Goal: Task Accomplishment & Management: Complete application form

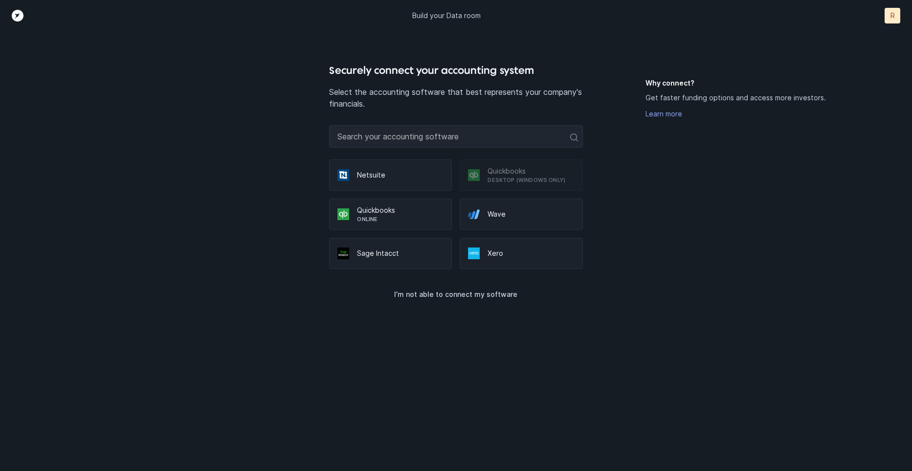
click at [500, 214] on p "Wave" at bounding box center [530, 214] width 87 height 10
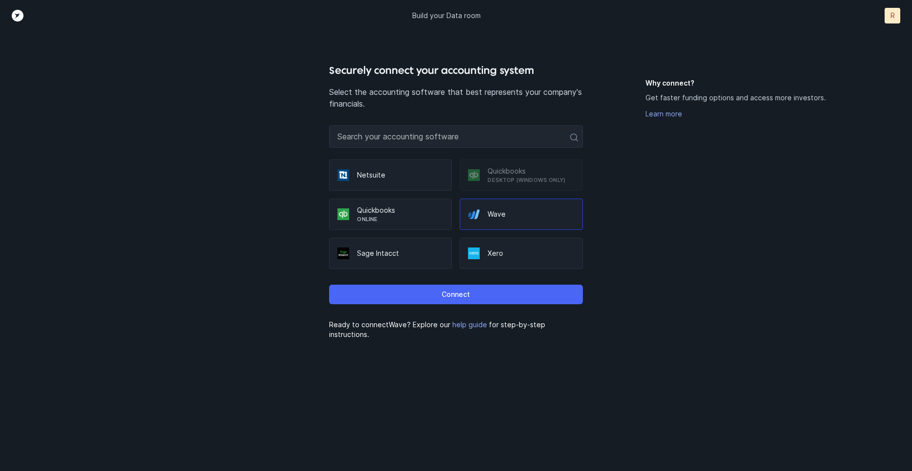
click at [465, 295] on p "Connect" at bounding box center [455, 294] width 28 height 12
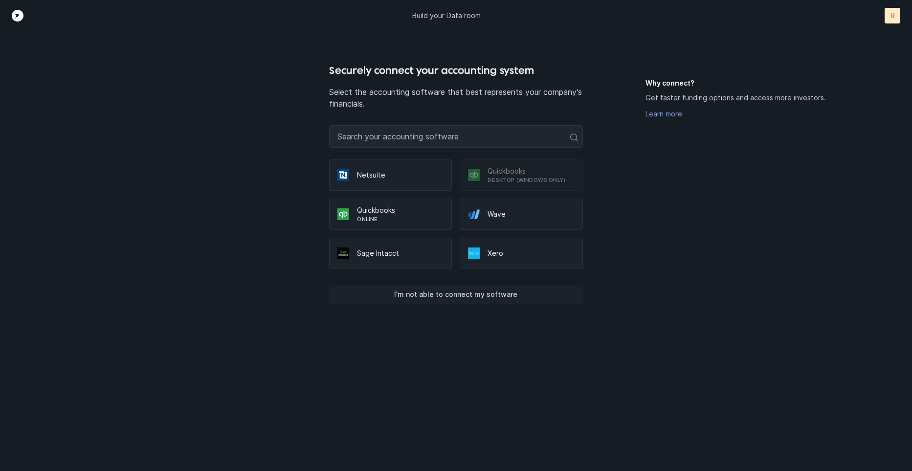
drag, startPoint x: 448, startPoint y: 295, endPoint x: 406, endPoint y: 303, distance: 42.4
click at [394, 340] on div "Securely connect your accounting system Select the accounting software that bes…" at bounding box center [455, 267] width 253 height 408
click at [413, 289] on p "I’m not able to connect my software" at bounding box center [455, 294] width 123 height 12
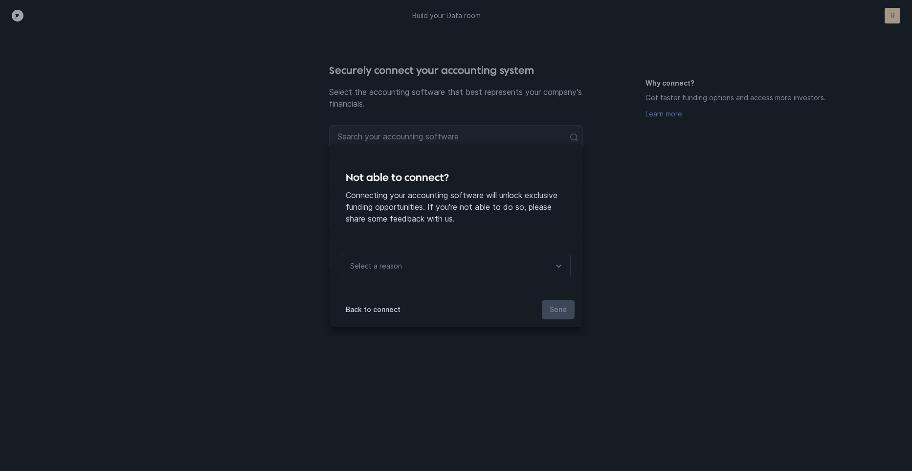
click at [521, 261] on div "Select a reason" at bounding box center [456, 266] width 229 height 24
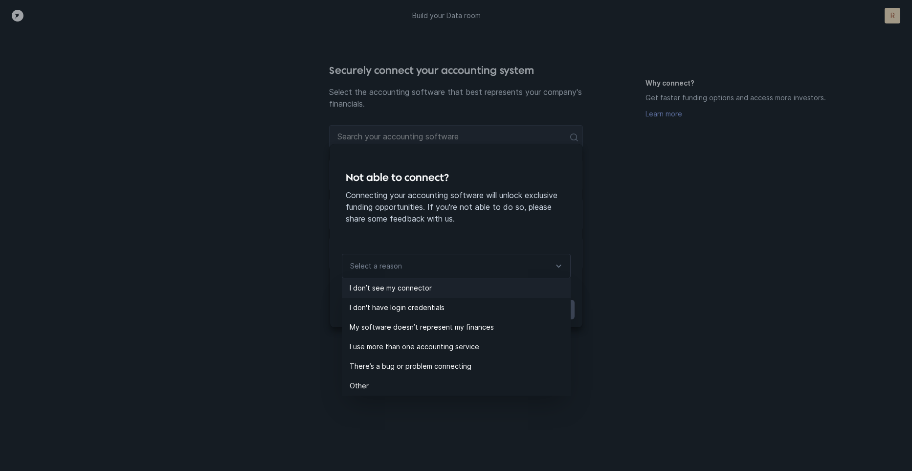
click at [457, 293] on p "I don’t see my connector" at bounding box center [459, 288] width 221 height 12
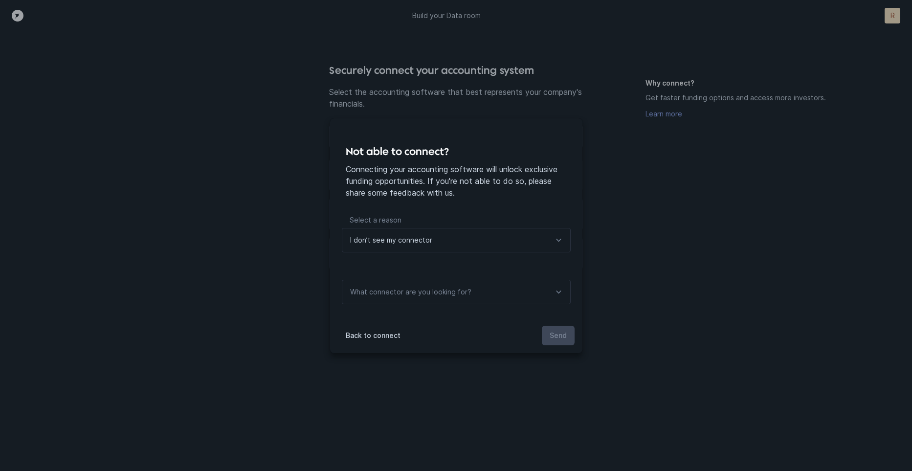
click at [499, 288] on div "What connector are you looking for?" at bounding box center [456, 292] width 229 height 24
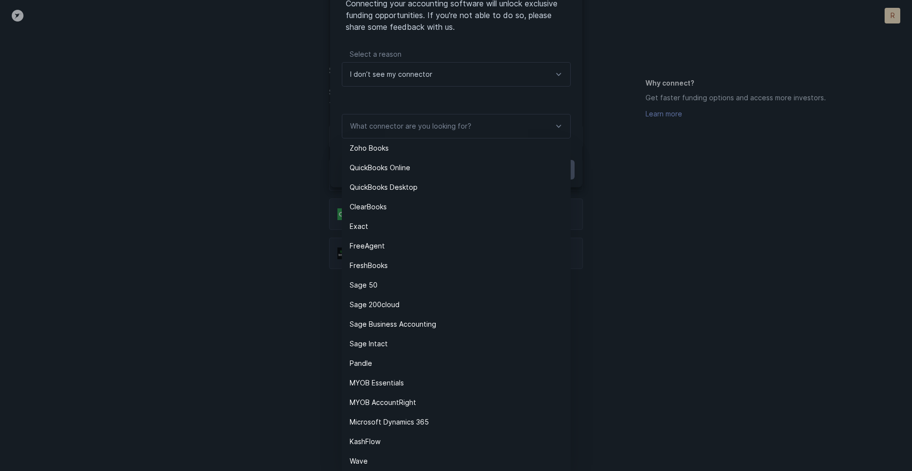
click at [443, 100] on p "What connector are you looking for?" at bounding box center [456, 107] width 229 height 14
click at [529, 102] on p "What connector are you looking for?" at bounding box center [456, 107] width 229 height 14
click at [554, 126] on icon at bounding box center [558, 126] width 12 height 12
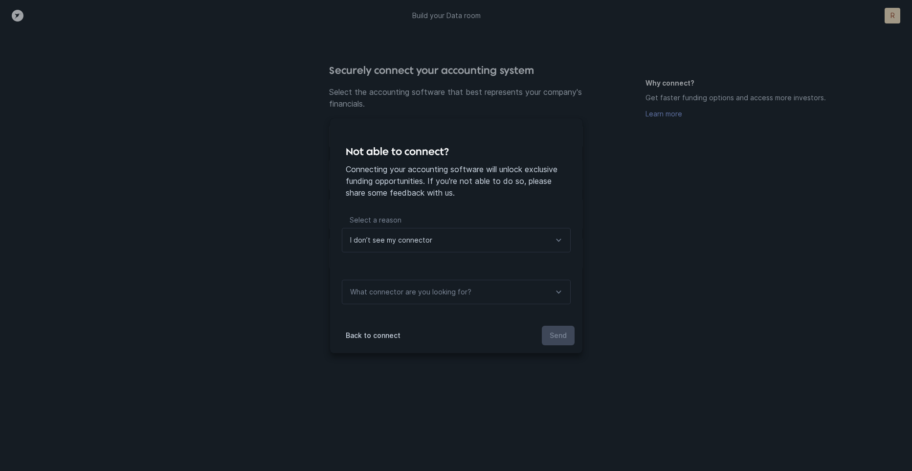
scroll to position [0, 0]
click at [421, 285] on div "What connector are you looking for?" at bounding box center [409, 291] width 135 height 23
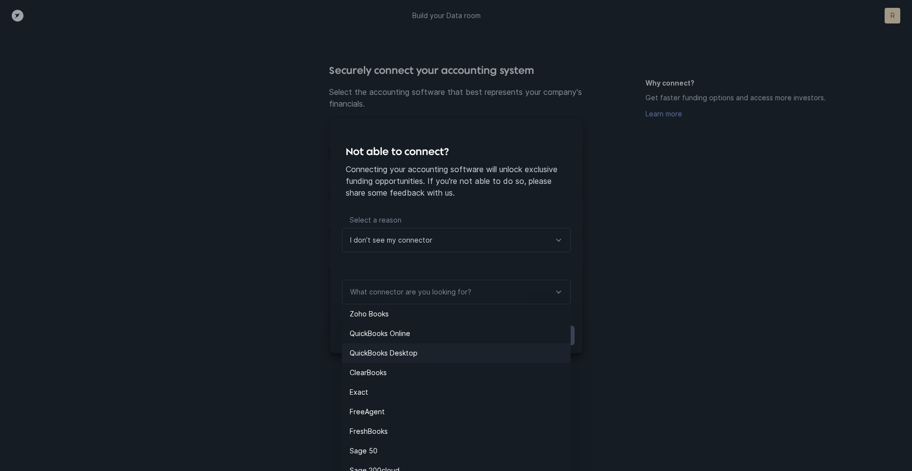
scroll to position [166, 0]
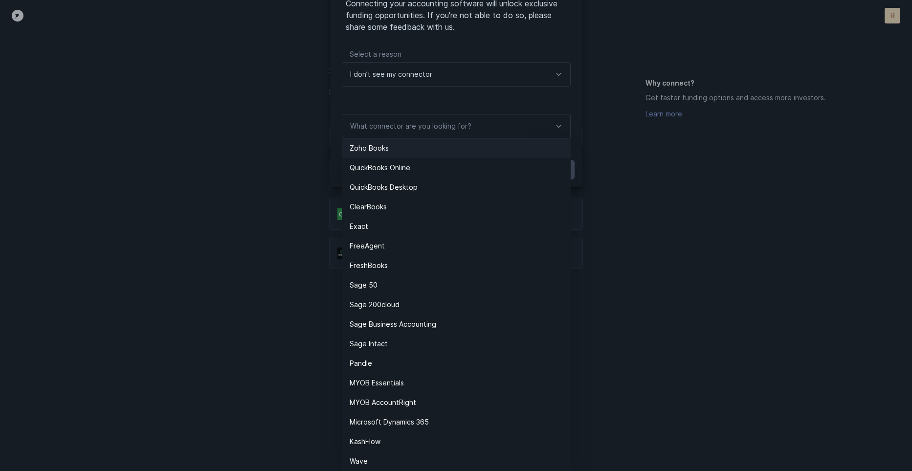
click at [443, 142] on p "Zoho Books" at bounding box center [459, 148] width 221 height 12
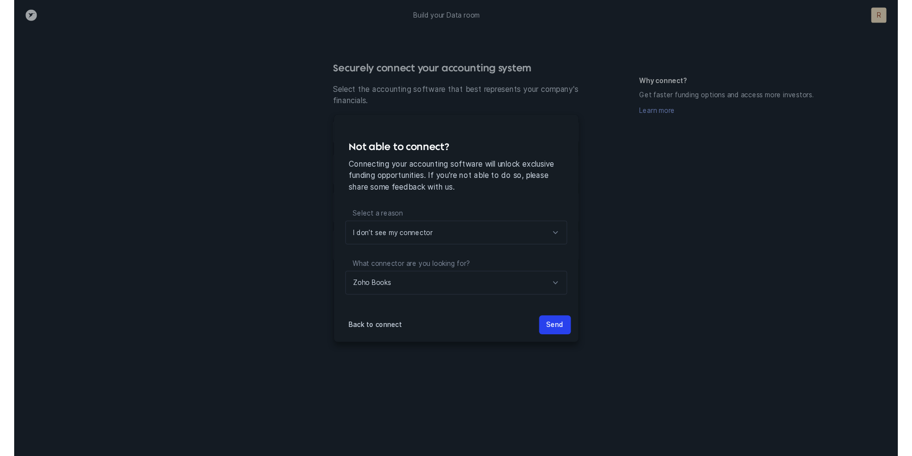
scroll to position [0, 0]
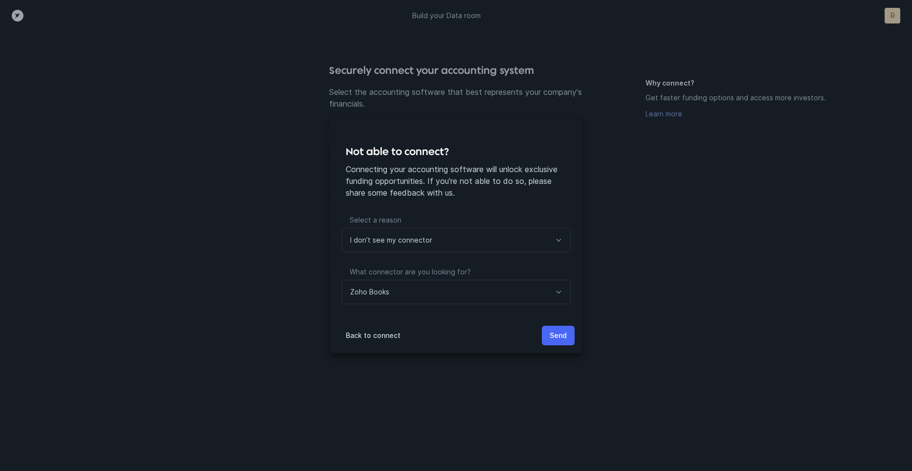
click at [558, 335] on p "Send" at bounding box center [557, 335] width 17 height 12
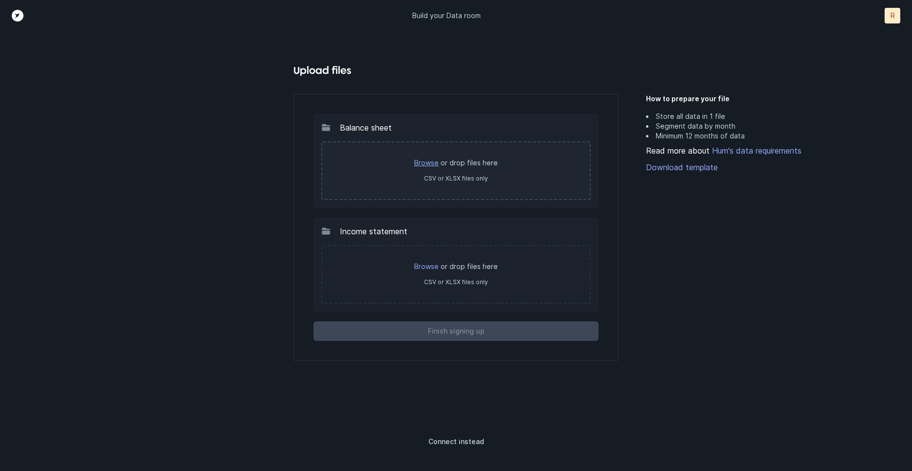
click at [421, 164] on link "Browse" at bounding box center [426, 162] width 24 height 8
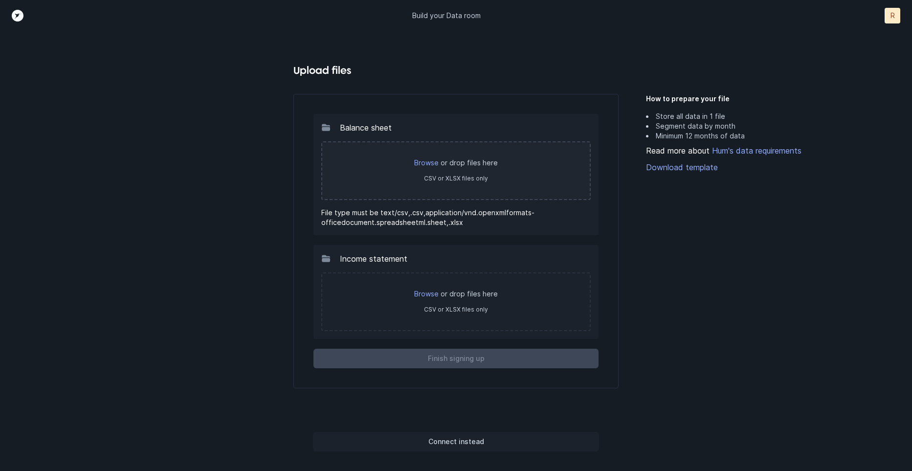
click at [464, 444] on p "Connect instead" at bounding box center [456, 441] width 56 height 12
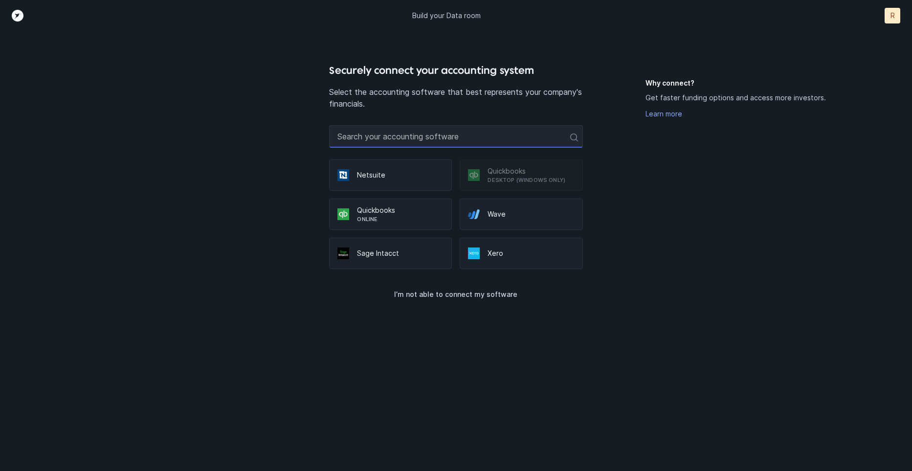
click at [446, 136] on input "text" at bounding box center [455, 136] width 253 height 22
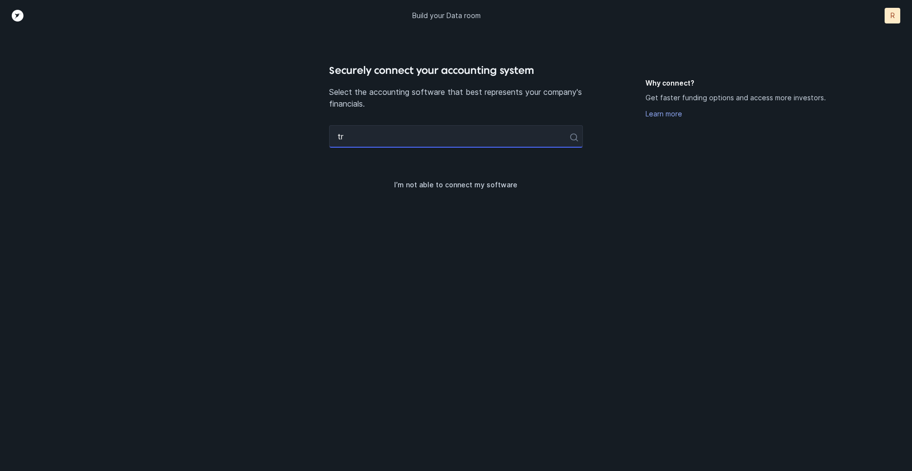
type input "t"
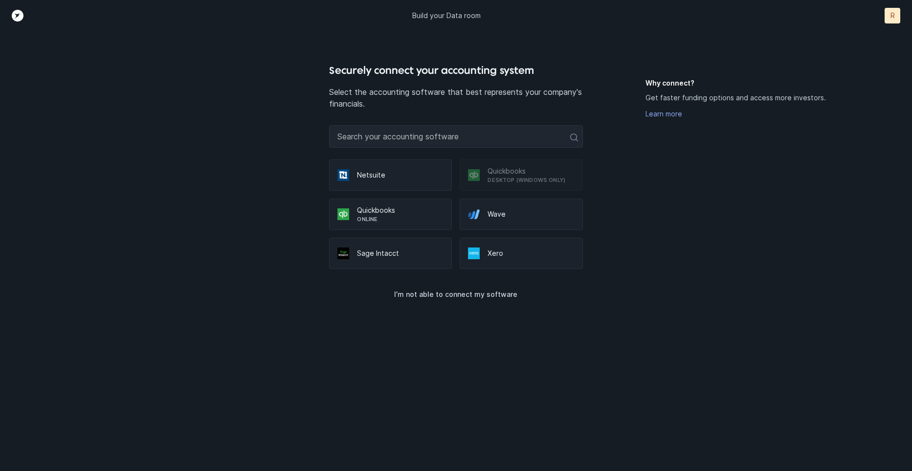
click at [439, 14] on p "Build your Data room" at bounding box center [446, 16] width 68 height 10
click at [480, 295] on p "I’m not able to connect my software" at bounding box center [455, 294] width 123 height 12
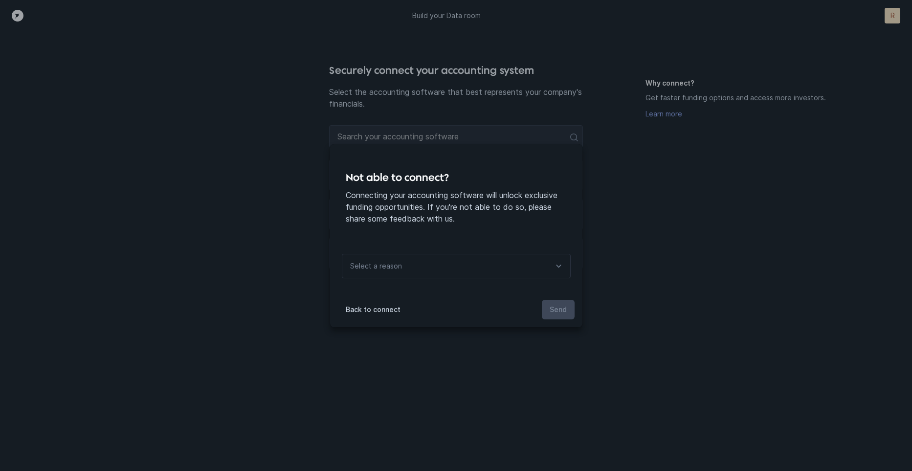
click at [426, 273] on div "Select a reason" at bounding box center [456, 266] width 229 height 24
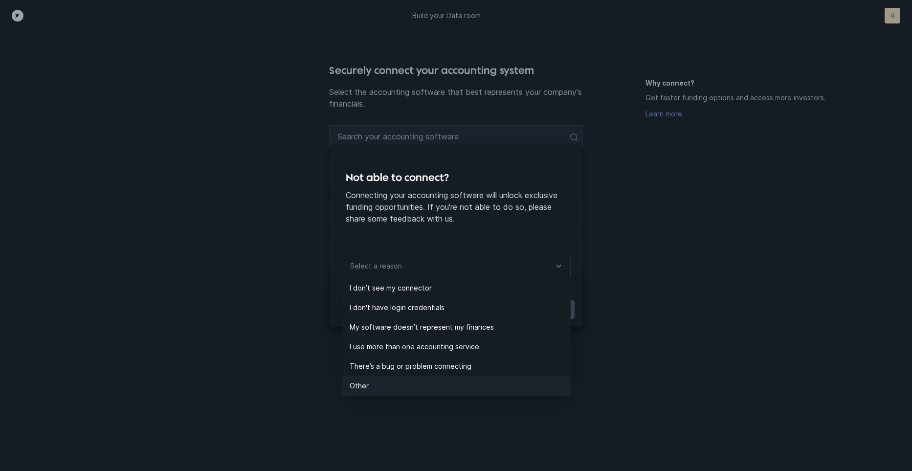
click at [440, 388] on p "Other" at bounding box center [459, 386] width 221 height 12
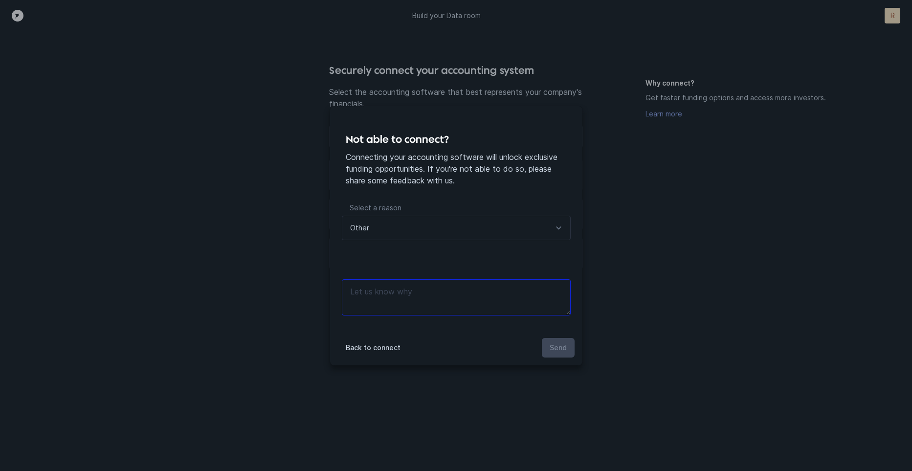
click at [471, 305] on textarea at bounding box center [456, 297] width 229 height 36
type textarea "I do not have any of these."
click at [570, 348] on button "Send" at bounding box center [558, 348] width 33 height 20
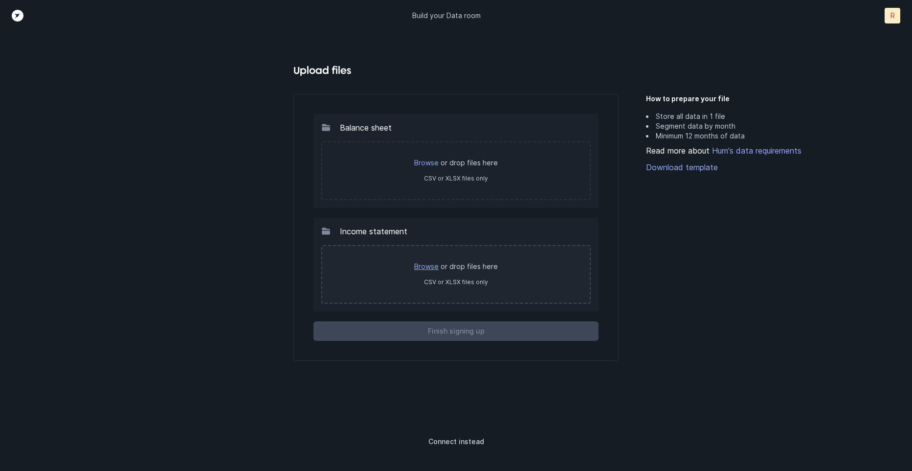
click at [432, 269] on link "Browse" at bounding box center [426, 266] width 24 height 8
click at [660, 14] on div "Build your Data room R R" at bounding box center [456, 16] width 888 height 16
click at [808, 248] on div "How to prepare your file Store all data in 1 file Segment data by month Minimum…" at bounding box center [741, 245] width 190 height 334
click at [423, 161] on link "Browse" at bounding box center [426, 162] width 24 height 8
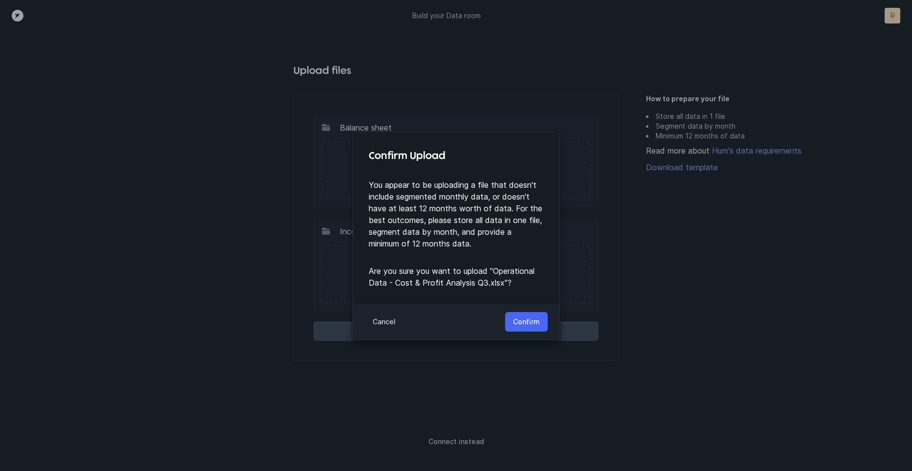
click at [532, 324] on p "Confirm" at bounding box center [526, 322] width 27 height 12
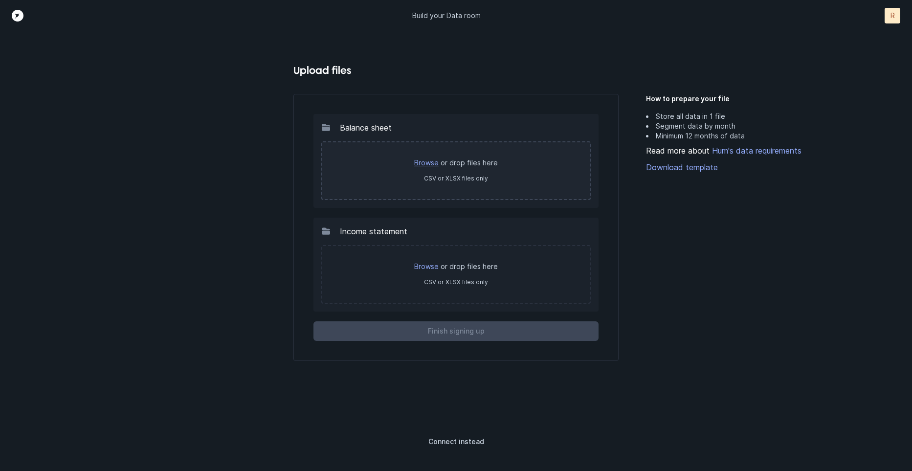
click at [423, 165] on link "Browse" at bounding box center [426, 162] width 24 height 8
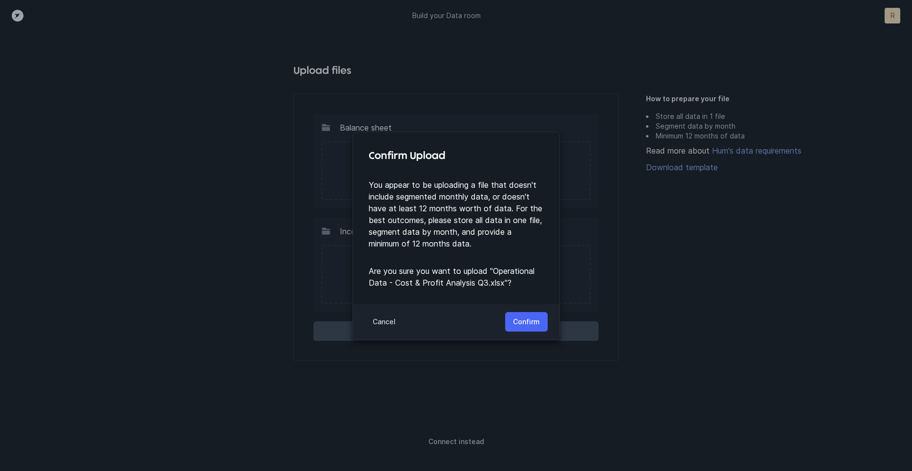
click at [532, 322] on p "Confirm" at bounding box center [526, 322] width 27 height 12
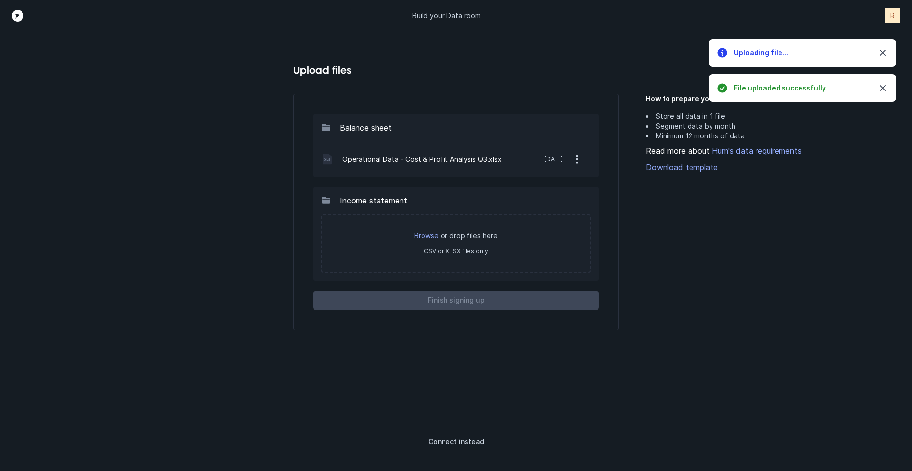
click at [428, 235] on link "Browse" at bounding box center [426, 235] width 24 height 8
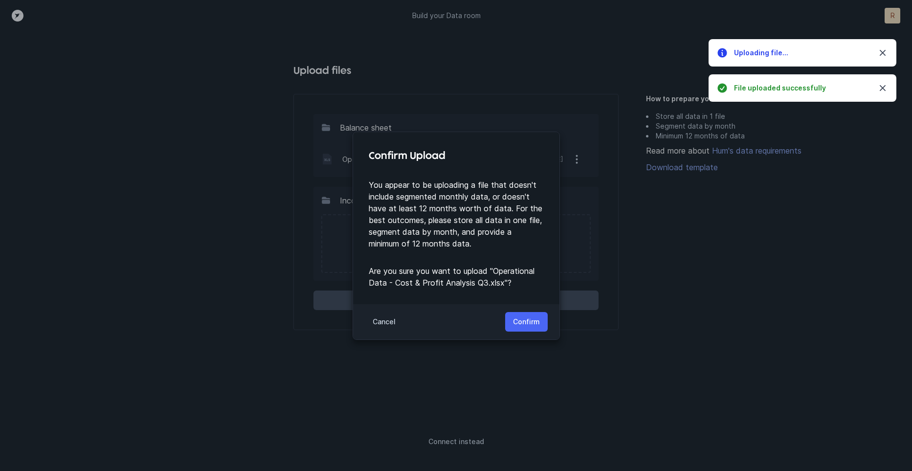
click at [540, 322] on button "Confirm" at bounding box center [526, 322] width 43 height 20
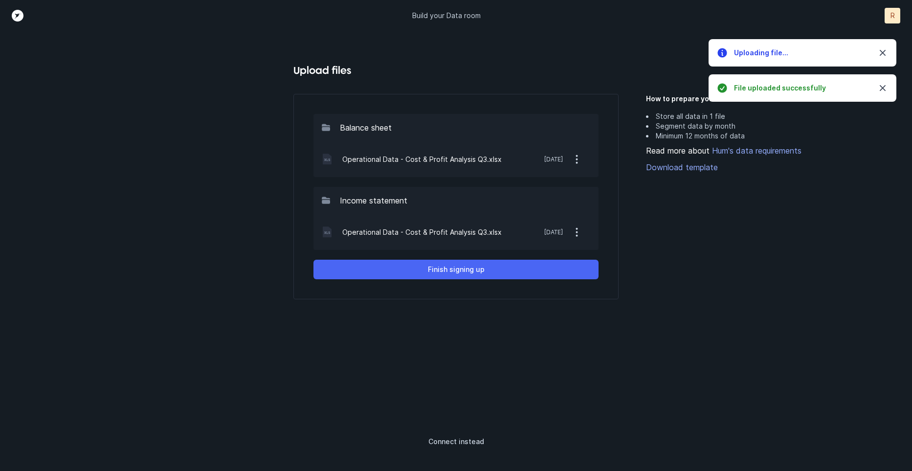
click at [489, 271] on button "Finish signing up" at bounding box center [455, 270] width 285 height 20
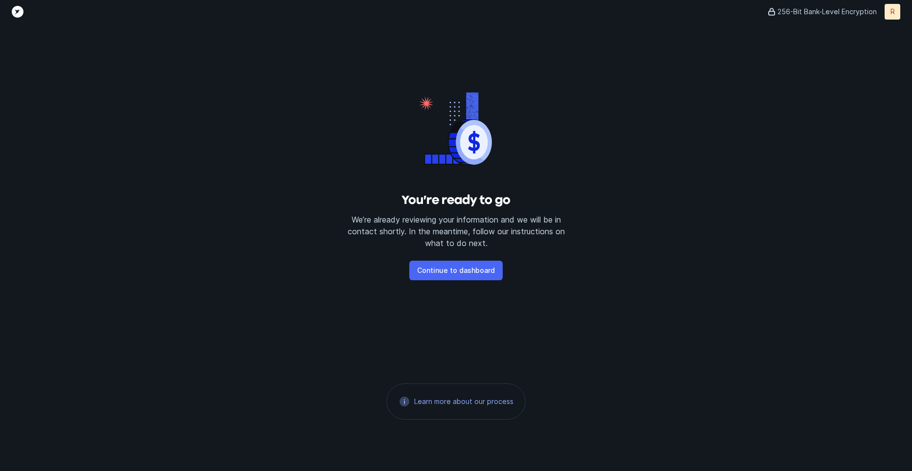
click at [483, 279] on button "Continue to dashboard" at bounding box center [455, 271] width 93 height 20
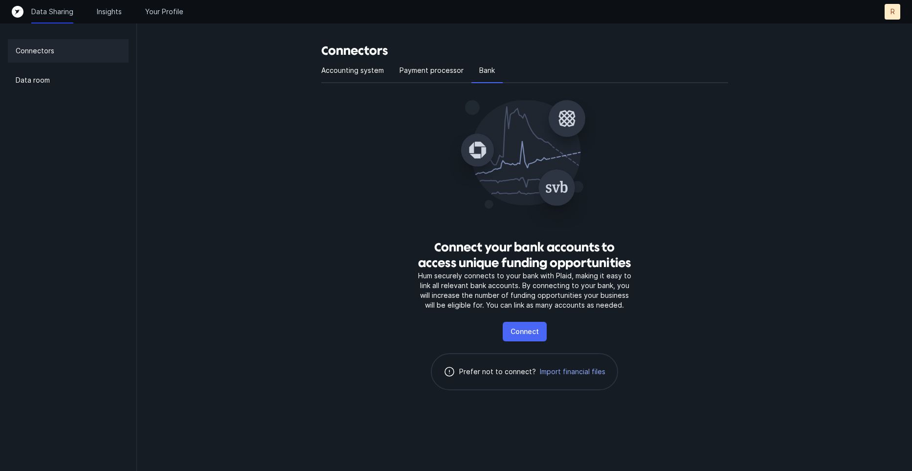
click at [519, 331] on p "Connect" at bounding box center [524, 332] width 28 height 12
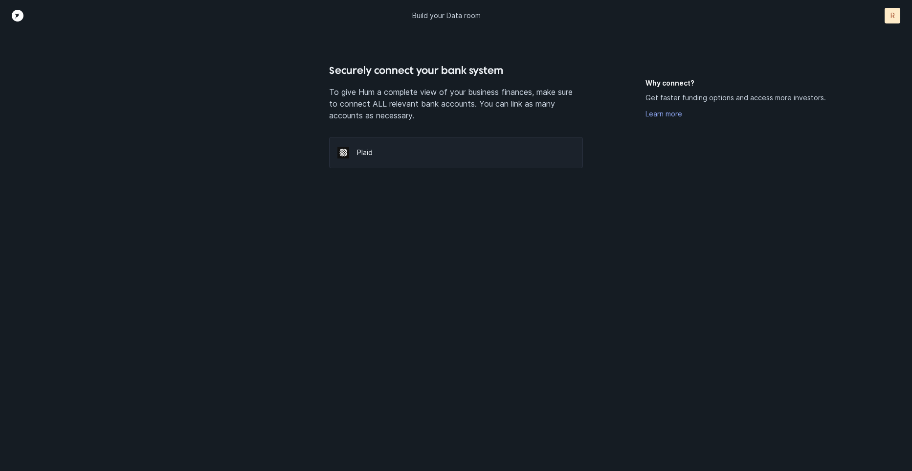
click at [381, 150] on p "Plaid" at bounding box center [465, 153] width 217 height 10
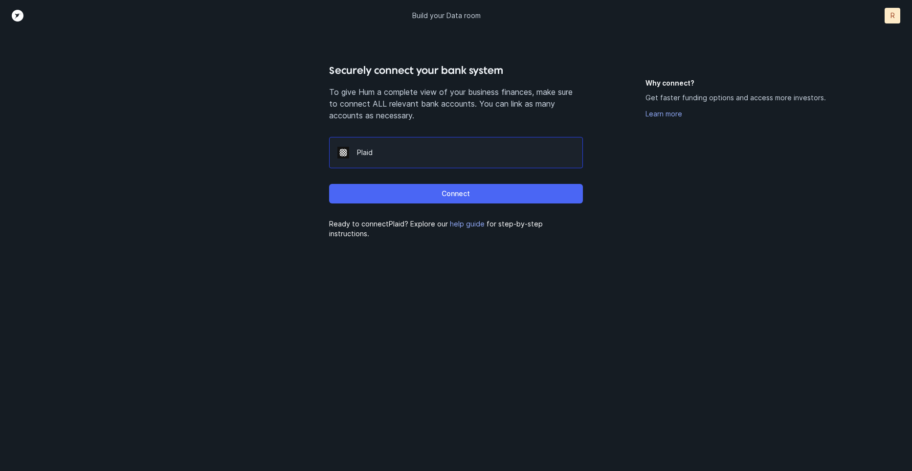
click at [426, 196] on button "Connect" at bounding box center [455, 194] width 253 height 20
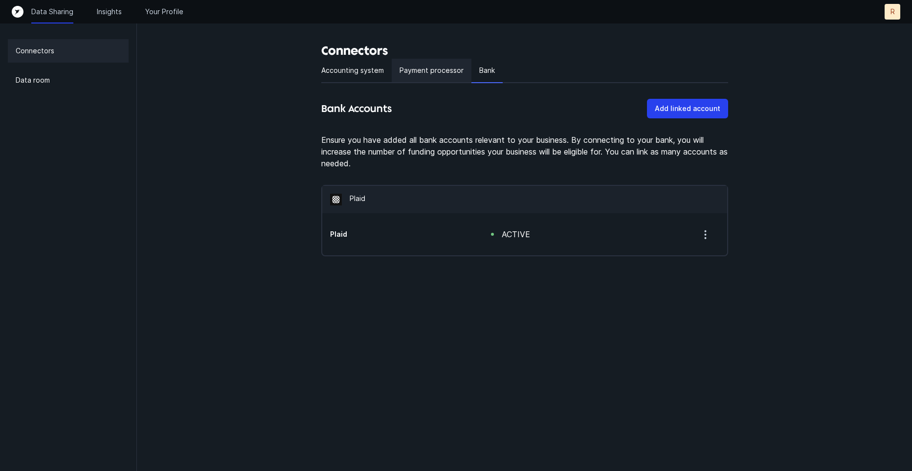
click at [423, 75] on p "Payment processor" at bounding box center [431, 71] width 64 height 12
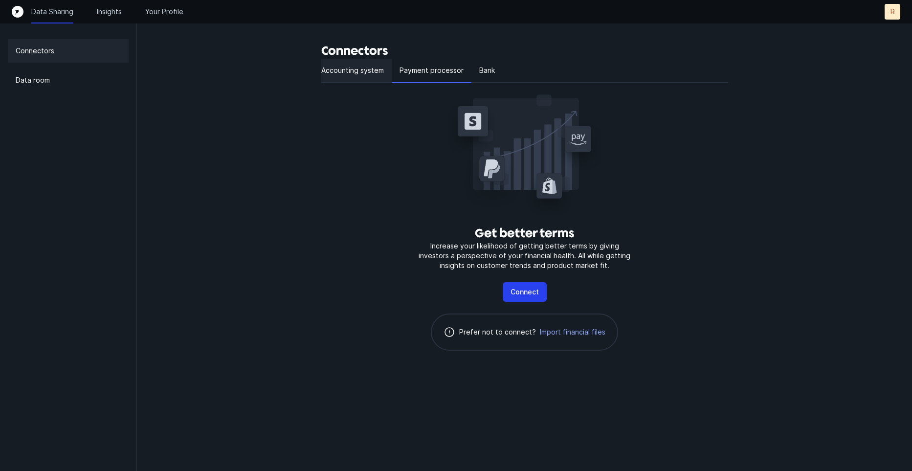
click at [360, 77] on div "Accounting system" at bounding box center [356, 71] width 70 height 24
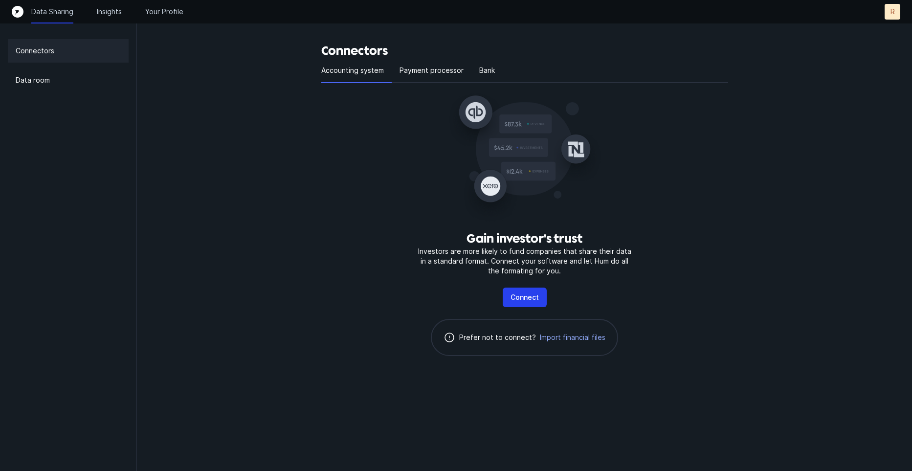
click at [269, 147] on div "Connectors Accounting system Payment processor Bank Gain investor's trust Inves…" at bounding box center [524, 195] width 775 height 391
click at [445, 64] on div "Payment processor" at bounding box center [431, 71] width 80 height 24
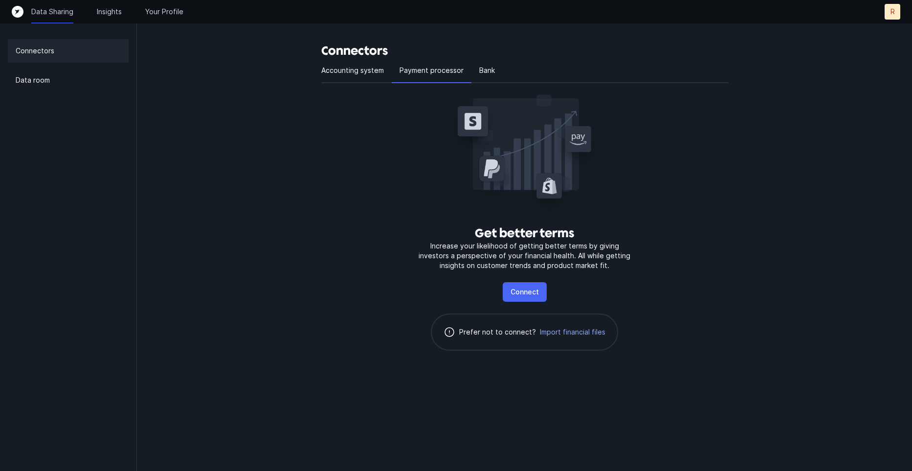
click at [523, 288] on p "Connect" at bounding box center [524, 292] width 28 height 12
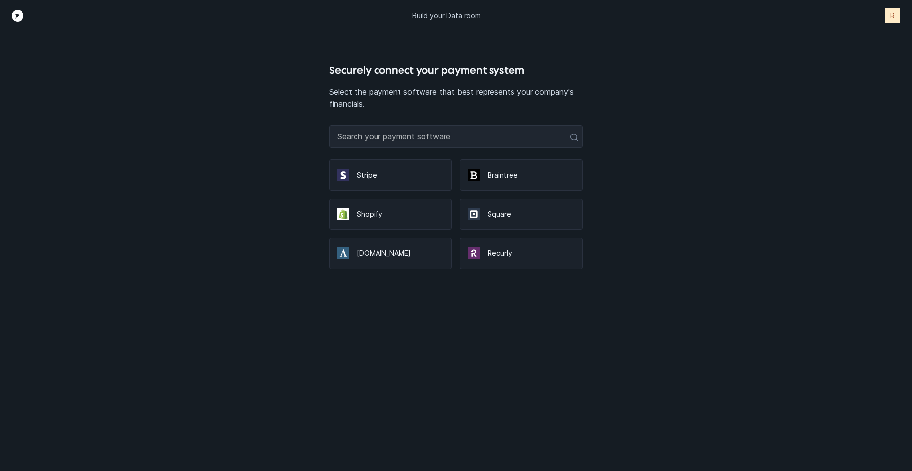
click at [405, 175] on p "Stripe" at bounding box center [400, 175] width 87 height 10
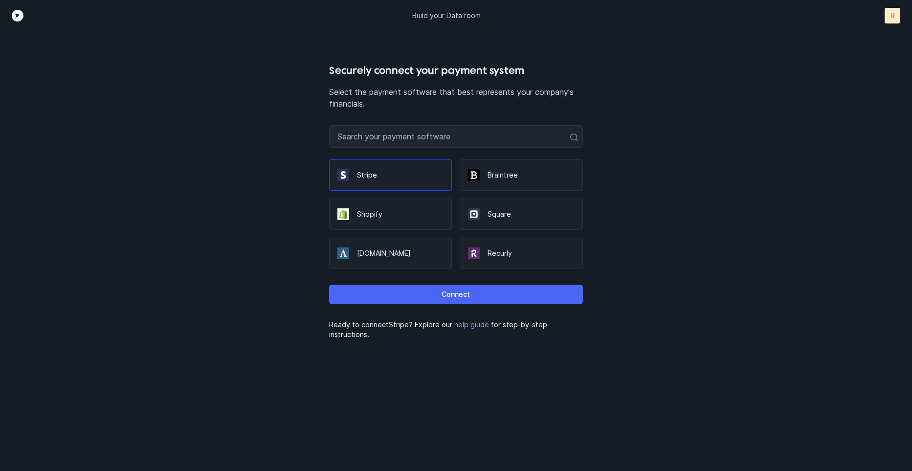
click at [471, 302] on button "Connect" at bounding box center [455, 294] width 253 height 20
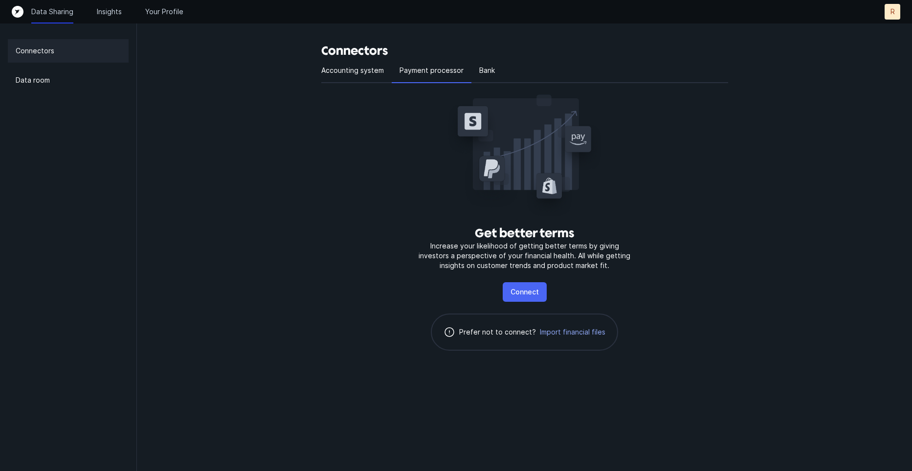
click at [530, 300] on button "Connect" at bounding box center [524, 292] width 44 height 20
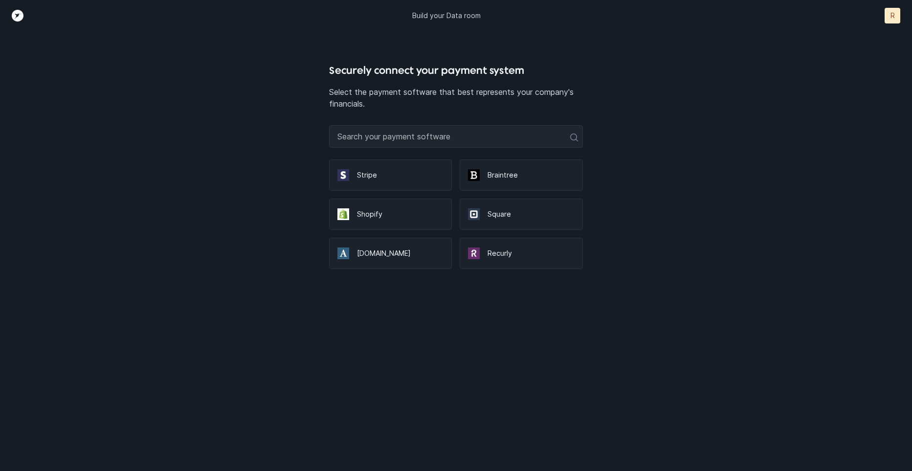
click at [393, 178] on p "Stripe" at bounding box center [400, 175] width 87 height 10
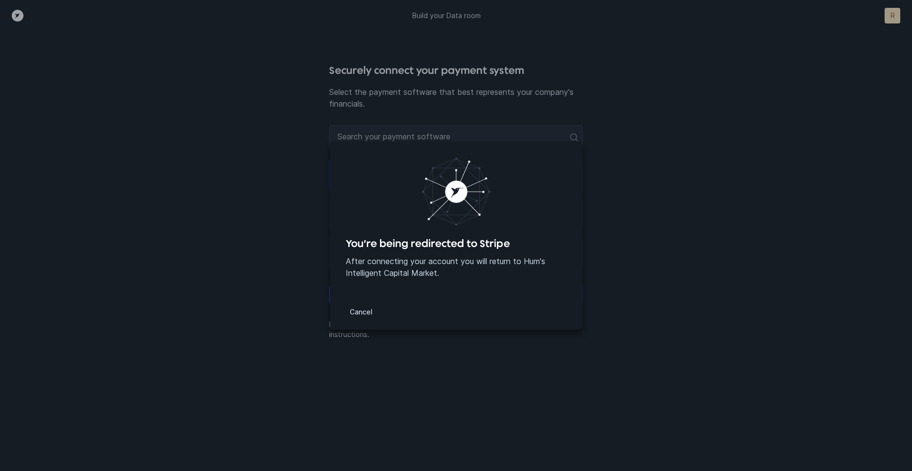
click at [450, 154] on div "You’re being redirected to Stripe After connecting your account you will return…" at bounding box center [456, 218] width 252 height 152
click at [370, 318] on button "Cancel" at bounding box center [361, 312] width 39 height 20
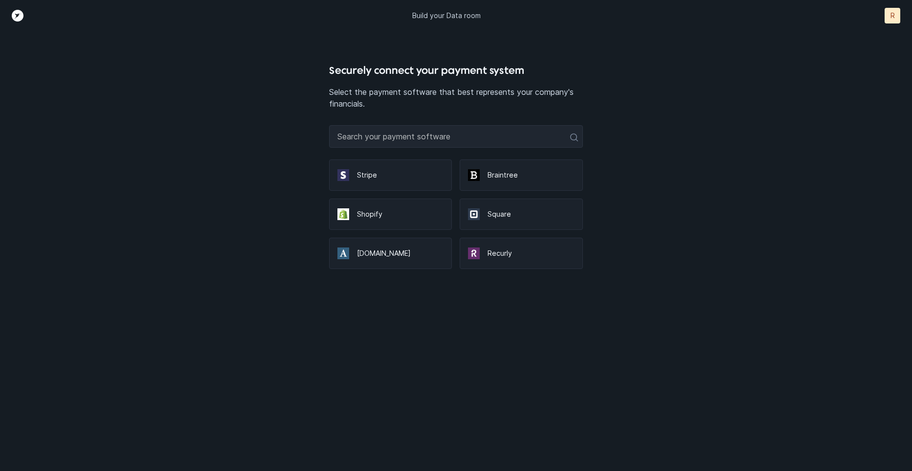
click at [358, 177] on p "Stripe" at bounding box center [400, 175] width 87 height 10
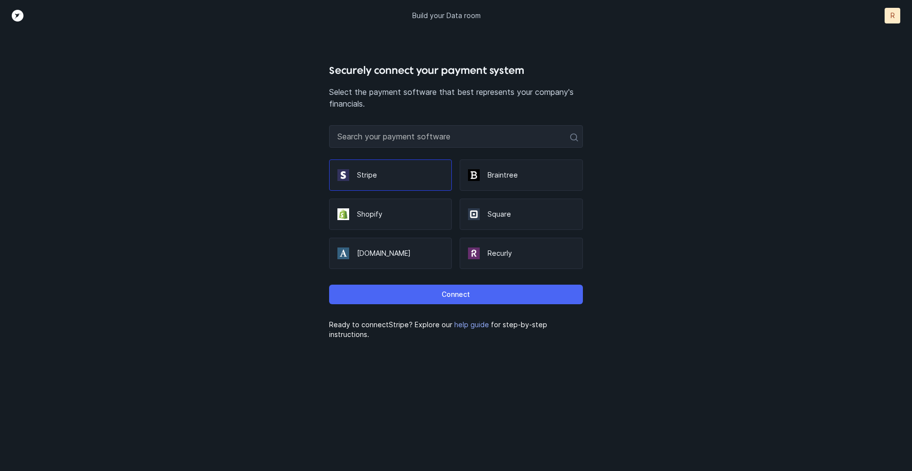
click at [450, 290] on p "Connect" at bounding box center [455, 294] width 28 height 12
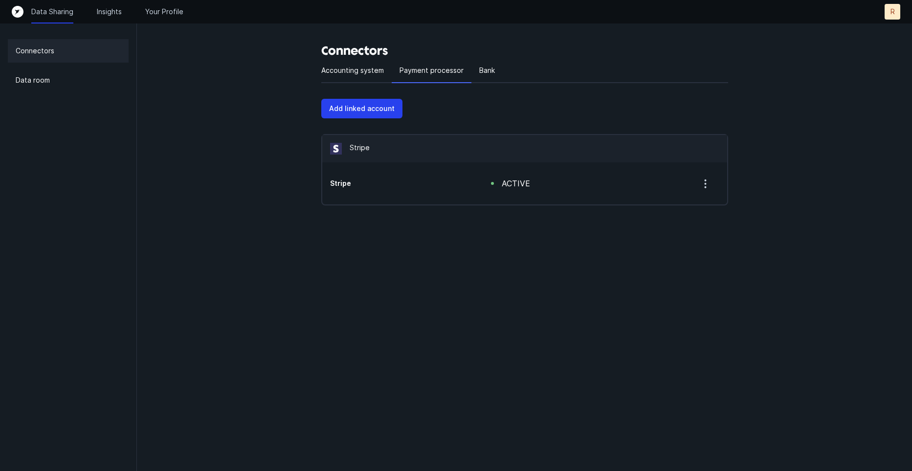
click at [424, 244] on html "Data Sharing Insights Your Profile R R Connectors Data room Connectors Accounti…" at bounding box center [456, 122] width 912 height 244
click at [361, 72] on p "Accounting system" at bounding box center [352, 71] width 63 height 12
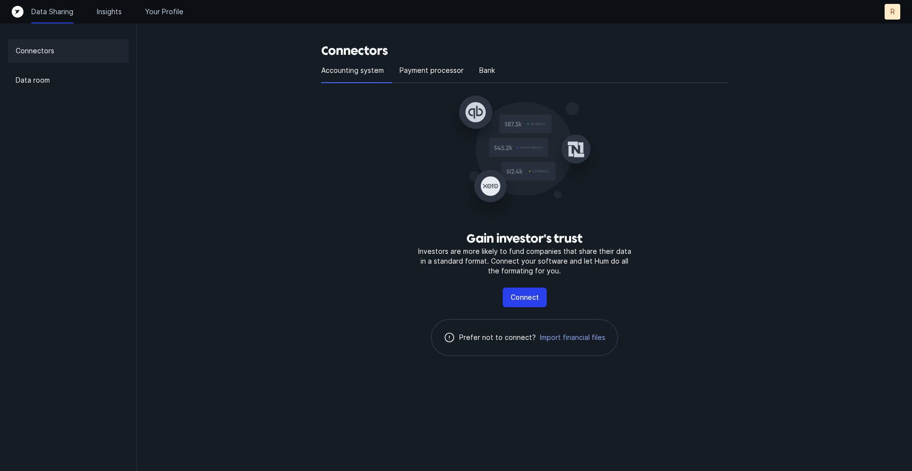
click at [91, 92] on div "Connectors Data room" at bounding box center [68, 235] width 137 height 471
click at [85, 82] on div "Data room" at bounding box center [68, 79] width 121 height 23
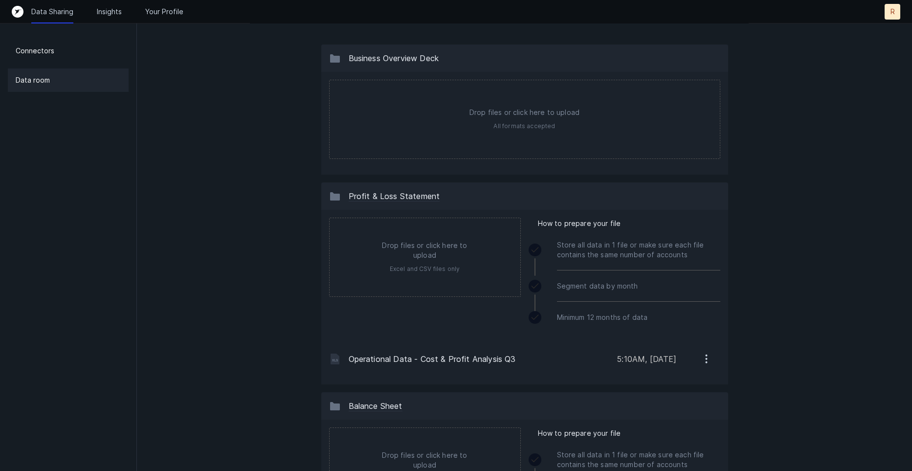
scroll to position [49, 0]
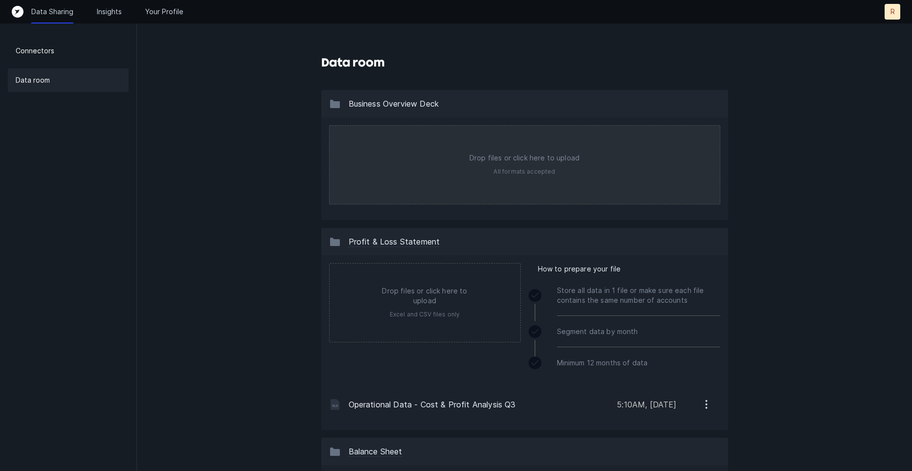
click at [444, 174] on input "file" at bounding box center [524, 165] width 390 height 78
click at [545, 168] on input "file" at bounding box center [524, 165] width 390 height 78
click at [458, 166] on input "file" at bounding box center [524, 165] width 390 height 78
type input "C:\fakepath\Parrot CTFs Business Offering Flyers.pdf"
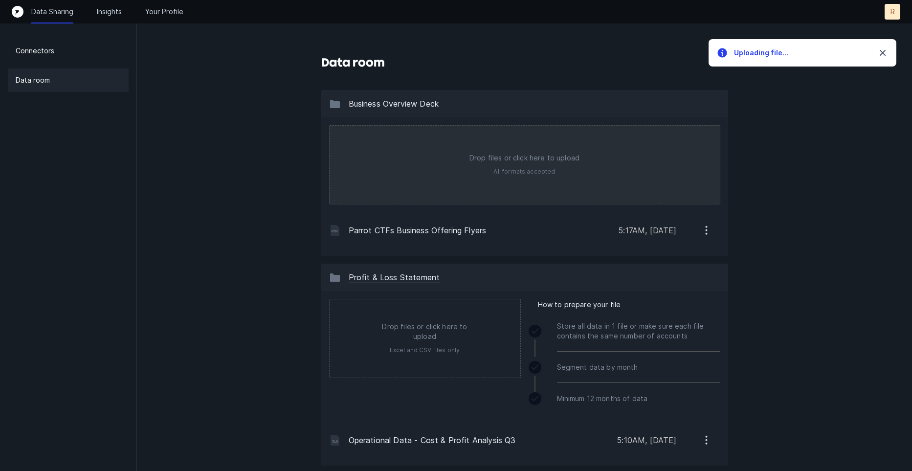
click at [535, 171] on input "file" at bounding box center [524, 165] width 390 height 78
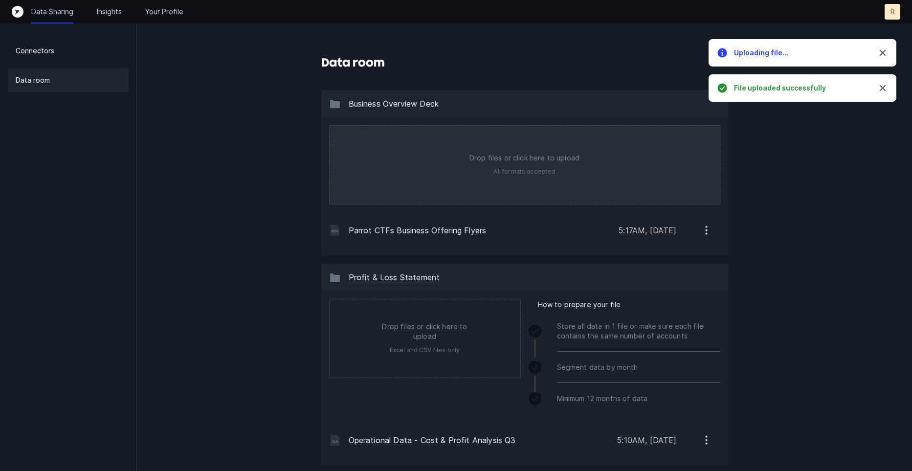
type input "C:\fakepath\Slide ParrotCTFSxACME-1.pdf"
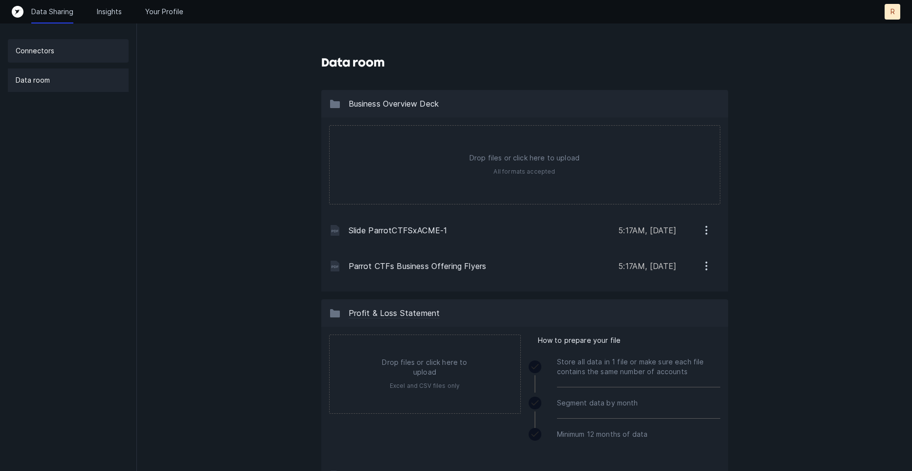
click at [80, 62] on div "Connectors" at bounding box center [68, 50] width 121 height 23
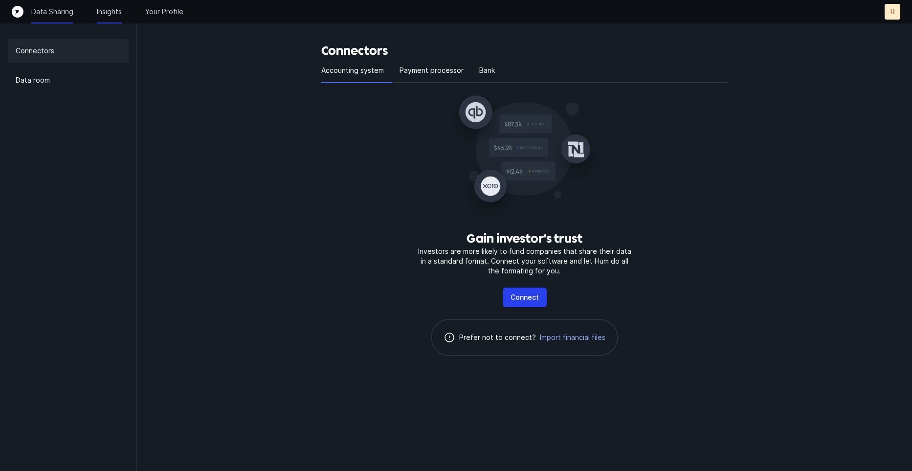
click at [112, 11] on p "Insights" at bounding box center [109, 12] width 25 height 10
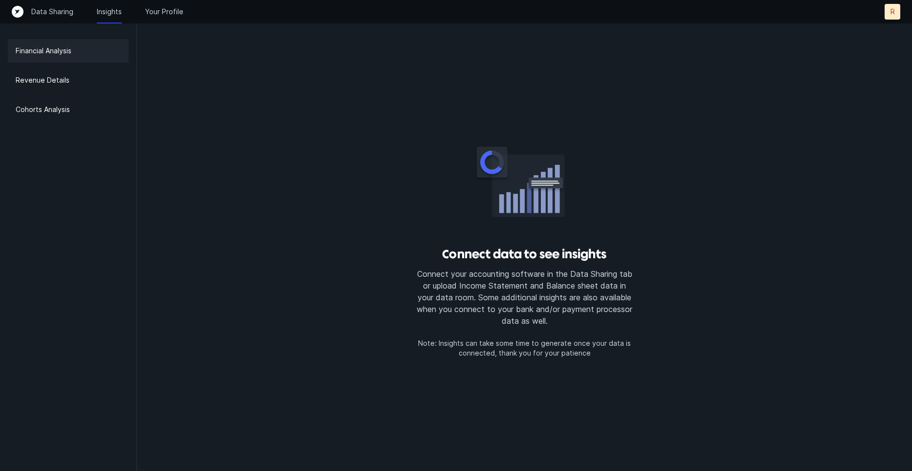
click at [177, 20] on div "Data Sharing Insights Your Profile R R" at bounding box center [456, 11] width 912 height 23
click at [174, 17] on div "Data Sharing Insights Your Profile R R" at bounding box center [456, 12] width 888 height 16
click at [159, 11] on p "Your Profile" at bounding box center [164, 12] width 38 height 10
click at [58, 81] on p "Revenue Details" at bounding box center [43, 80] width 54 height 12
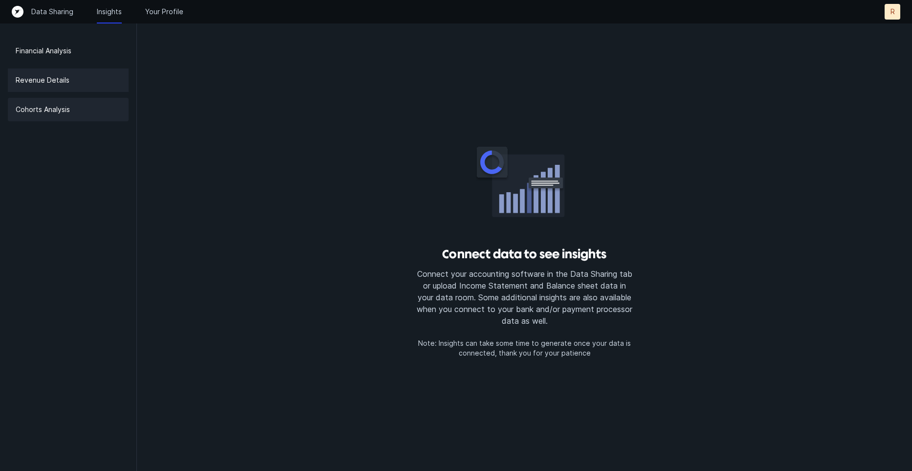
click at [69, 109] on p "Cohorts Analysis" at bounding box center [43, 110] width 54 height 12
click at [72, 85] on div "Revenue Details" at bounding box center [68, 79] width 121 height 23
click at [62, 18] on div "Data Sharing Insights Your Profile R R" at bounding box center [456, 12] width 888 height 16
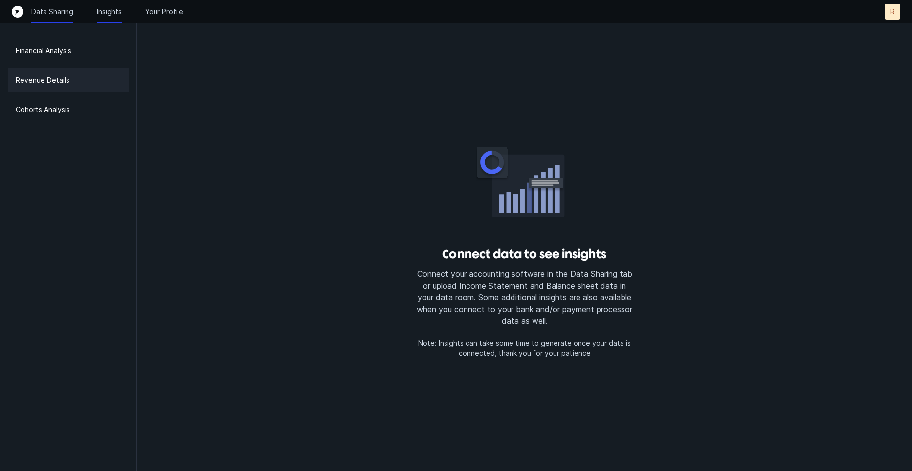
click at [49, 11] on p "Data Sharing" at bounding box center [52, 12] width 42 height 10
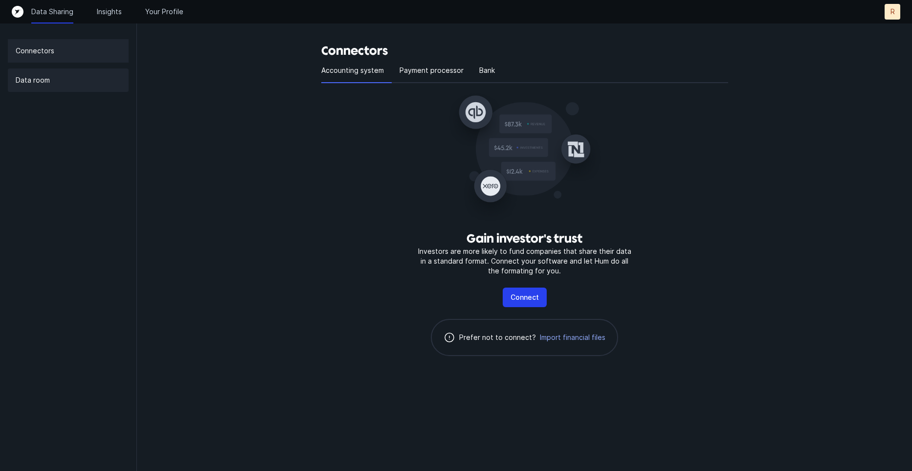
click at [57, 86] on div "Data room" at bounding box center [68, 79] width 121 height 23
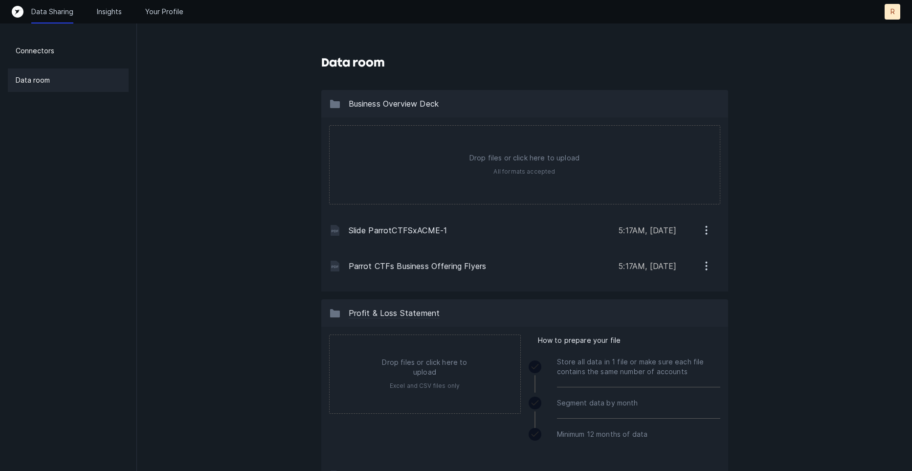
click at [11, 14] on div "Data Sharing Insights Your Profile R R" at bounding box center [456, 11] width 912 height 23
click at [17, 14] on icon "Top" at bounding box center [18, 12] width 12 height 12
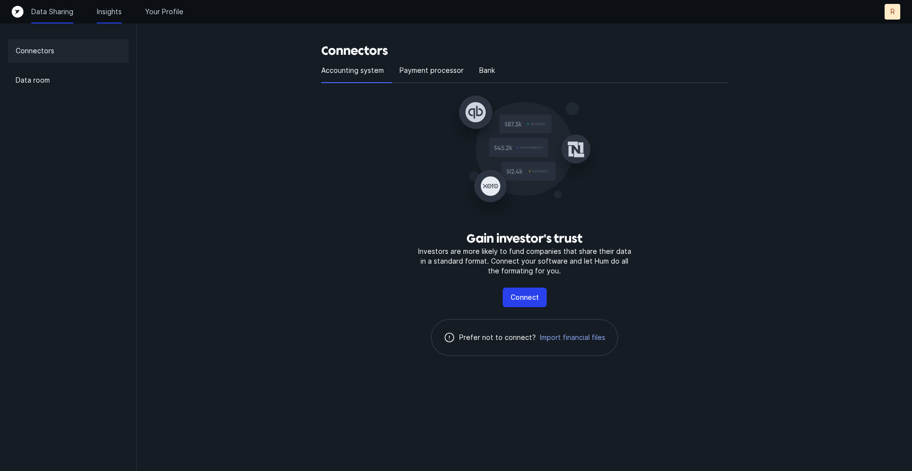
click at [103, 12] on p "Insights" at bounding box center [109, 12] width 25 height 10
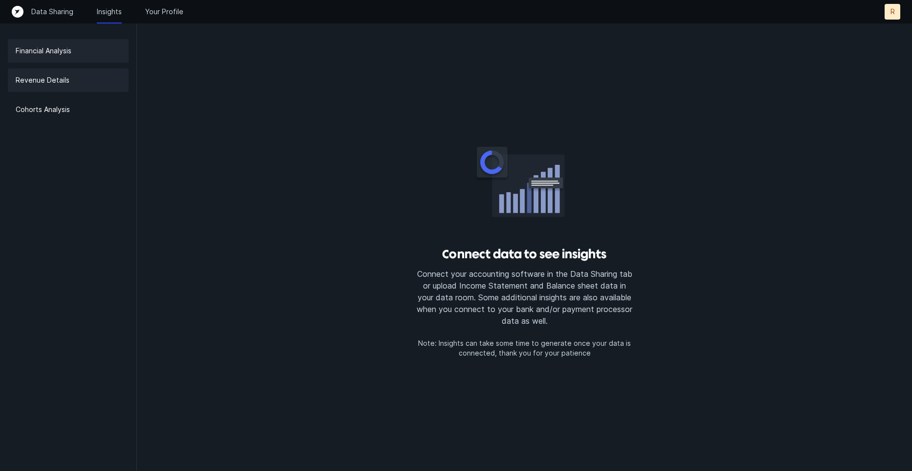
click at [60, 84] on p "Revenue Details" at bounding box center [43, 80] width 54 height 12
click at [165, 15] on p "Your Profile" at bounding box center [164, 12] width 38 height 10
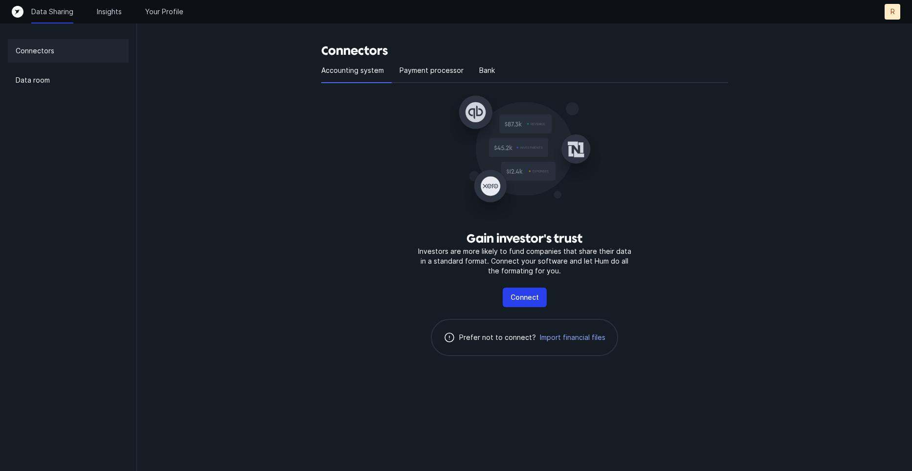
click at [17, 14] on icon "Top" at bounding box center [18, 12] width 12 height 12
